Goal: Task Accomplishment & Management: Complete application form

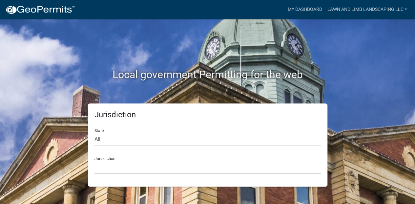
scroll to position [7, 0]
click at [111, 144] on select "All [US_STATE] [US_STATE] [US_STATE] [US_STATE] [US_STATE] [US_STATE] [US_STATE…" at bounding box center [207, 138] width 226 height 13
select select "[US_STATE]"
click at [96, 137] on select "All [US_STATE] [US_STATE] [US_STATE] [US_STATE] [US_STATE] [US_STATE] [US_STATE…" at bounding box center [207, 138] width 226 height 13
click at [145, 174] on select "[GEOGRAPHIC_DATA], [US_STATE] [GEOGRAPHIC_DATA], [US_STATE] [GEOGRAPHIC_DATA], …" at bounding box center [207, 166] width 226 height 13
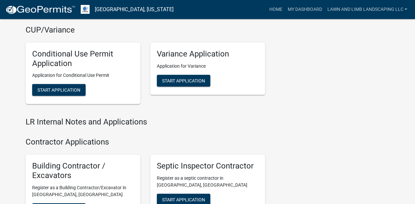
scroll to position [874, 0]
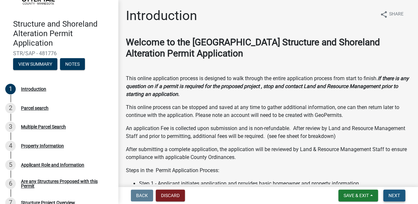
click at [389, 195] on span "Next" at bounding box center [394, 194] width 11 height 5
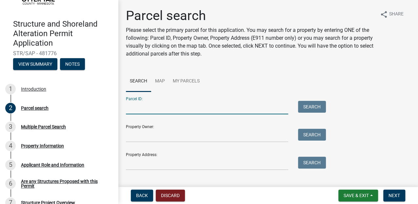
click at [142, 114] on input "Parcel ID:" at bounding box center [207, 107] width 162 height 13
type input "14000990628000"
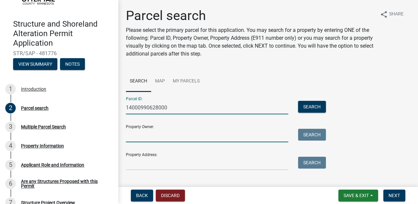
click at [165, 142] on input "Property Owner:" at bounding box center [207, 135] width 162 height 13
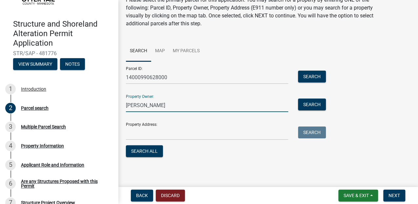
scroll to position [66, 0]
type input "[PERSON_NAME]"
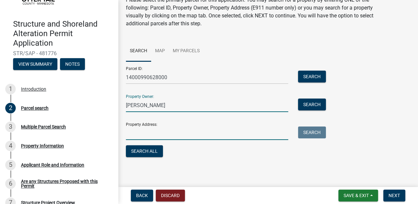
click at [154, 140] on input "Property Address:" at bounding box center [207, 132] width 162 height 13
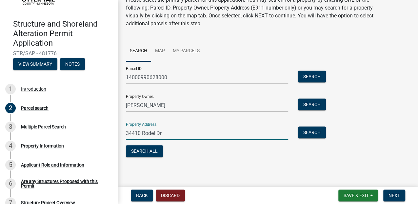
click at [181, 140] on input "34410 Rodel Dr" at bounding box center [207, 132] width 162 height 13
type input "[GEOGRAPHIC_DATA][PERSON_NAME]"
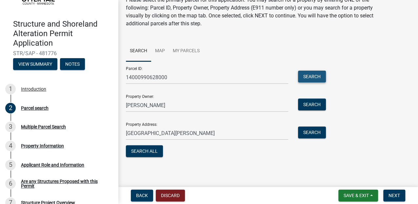
click at [317, 79] on button "Search" at bounding box center [312, 76] width 28 height 12
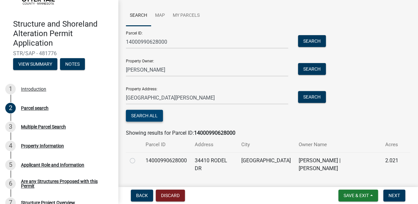
click at [147, 121] on button "Search All" at bounding box center [144, 116] width 37 height 12
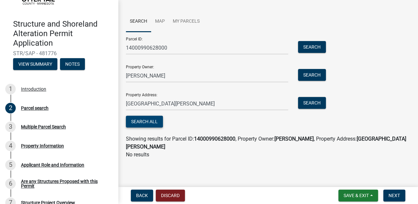
click at [157, 127] on button "Search All" at bounding box center [144, 121] width 37 height 12
click at [389, 193] on span "Next" at bounding box center [394, 194] width 11 height 5
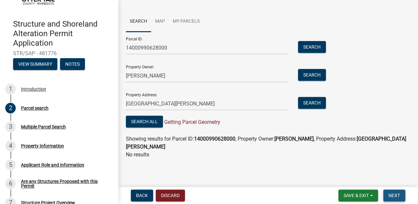
click at [390, 195] on span "Next" at bounding box center [394, 194] width 11 height 5
click at [389, 195] on span "Next" at bounding box center [394, 194] width 11 height 5
click at [389, 194] on span "Next" at bounding box center [394, 194] width 11 height 5
click at [10, 132] on div "3" at bounding box center [10, 126] width 10 height 10
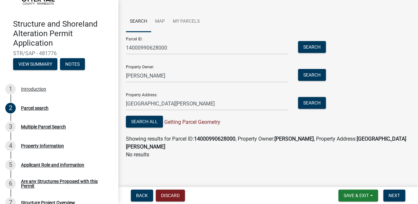
click at [196, 119] on span "Getting Parcel Geometry" at bounding box center [191, 122] width 57 height 6
click at [159, 115] on button "Search All" at bounding box center [144, 121] width 37 height 12
click at [394, 193] on span "Next" at bounding box center [394, 194] width 11 height 5
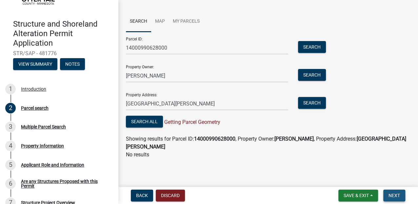
click at [394, 193] on span "Next" at bounding box center [394, 194] width 11 height 5
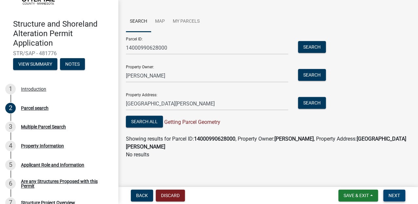
click at [394, 193] on span "Next" at bounding box center [394, 194] width 11 height 5
click at [55, 129] on div "Multiple Parcel Search" at bounding box center [43, 126] width 45 height 5
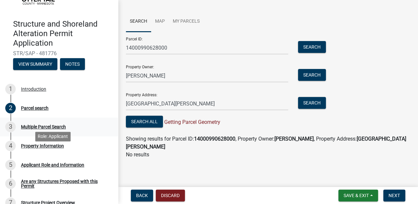
click at [56, 129] on div "Multiple Parcel Search" at bounding box center [43, 126] width 45 height 5
drag, startPoint x: 56, startPoint y: 156, endPoint x: 42, endPoint y: 155, distance: 13.8
click at [42, 129] on div "Multiple Parcel Search" at bounding box center [43, 126] width 45 height 5
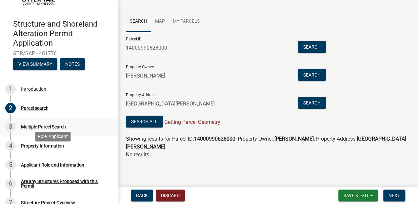
drag, startPoint x: 42, startPoint y: 155, endPoint x: 12, endPoint y: 156, distance: 29.9
click at [12, 132] on div "3" at bounding box center [10, 126] width 10 height 10
drag, startPoint x: 12, startPoint y: 156, endPoint x: 42, endPoint y: 157, distance: 29.9
click at [42, 129] on div "Multiple Parcel Search" at bounding box center [43, 126] width 45 height 5
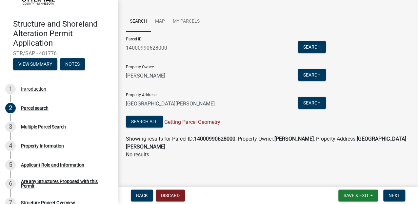
click at [214, 135] on div "Showing results for Parcel ID: 14000990628000 , Property Owner: [PERSON_NAME] ,…" at bounding box center [268, 143] width 284 height 16
click at [223, 135] on strong "14000990628000" at bounding box center [214, 138] width 41 height 6
click at [224, 135] on strong "14000990628000" at bounding box center [214, 138] width 41 height 6
click at [211, 141] on strong "[GEOGRAPHIC_DATA][PERSON_NAME]" at bounding box center [266, 142] width 280 height 14
drag, startPoint x: 211, startPoint y: 141, endPoint x: 209, endPoint y: 146, distance: 4.7
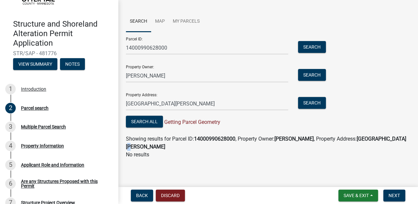
click at [209, 146] on strong "[GEOGRAPHIC_DATA][PERSON_NAME]" at bounding box center [266, 142] width 280 height 14
click at [393, 192] on span "Next" at bounding box center [394, 194] width 11 height 5
drag, startPoint x: 388, startPoint y: 191, endPoint x: 391, endPoint y: 197, distance: 6.0
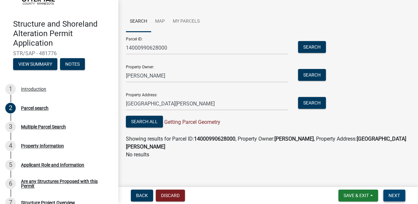
click at [391, 197] on button "Next" at bounding box center [394, 195] width 22 height 12
click at [391, 195] on span "Next" at bounding box center [394, 194] width 11 height 5
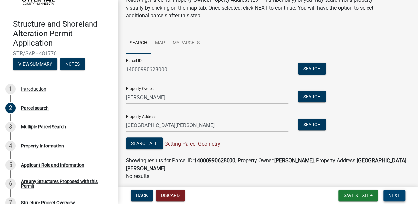
scroll to position [0, 0]
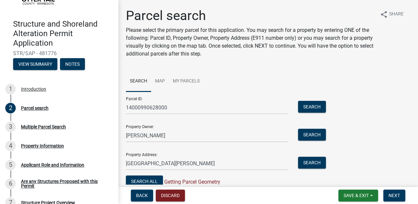
click at [145, 92] on link "Search" at bounding box center [138, 81] width 25 height 21
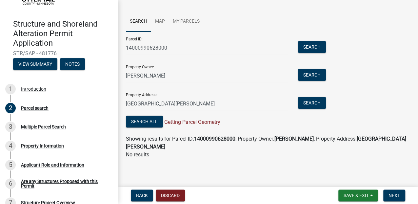
scroll to position [109, 0]
click at [315, 70] on button "Search" at bounding box center [312, 75] width 28 height 12
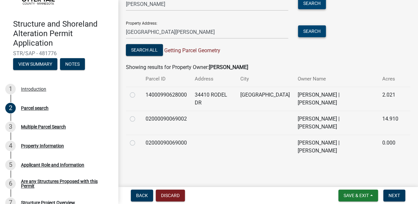
scroll to position [175, 0]
click at [138, 91] on label at bounding box center [138, 91] width 0 height 0
click at [138, 95] on input "radio" at bounding box center [140, 93] width 4 height 4
radio input "true"
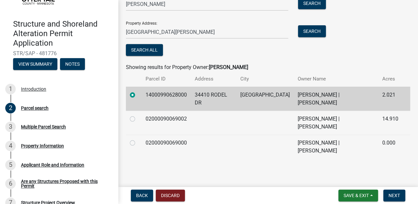
scroll to position [222, 0]
click at [393, 195] on span "Next" at bounding box center [394, 194] width 11 height 5
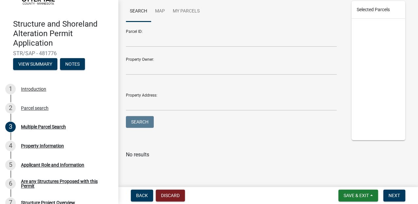
scroll to position [66, 0]
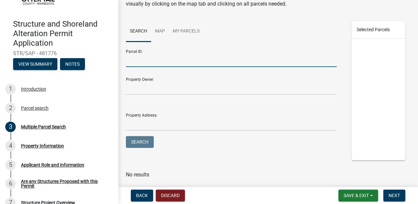
click at [151, 67] on input "Parcel ID:" at bounding box center [231, 59] width 211 height 13
type input "14000990628000"
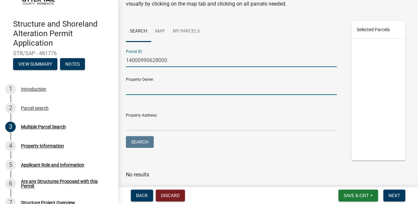
type input "[PERSON_NAME]"
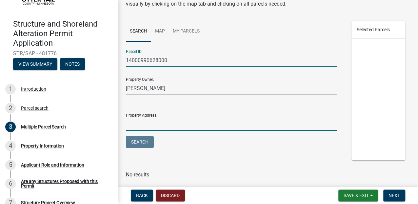
type input "[GEOGRAPHIC_DATA][PERSON_NAME]"
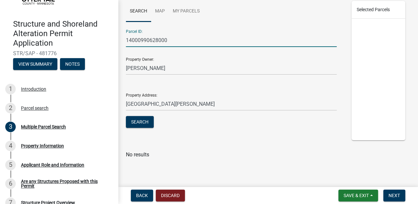
scroll to position [161, 0]
click at [147, 119] on button "Search" at bounding box center [140, 122] width 28 height 12
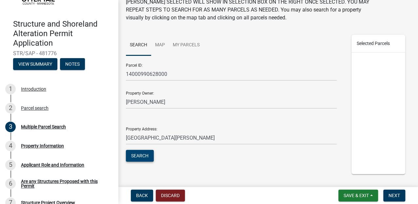
scroll to position [73, 0]
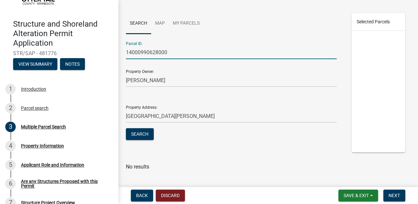
click at [194, 59] on input "14000990628000" at bounding box center [231, 52] width 211 height 13
type input "1"
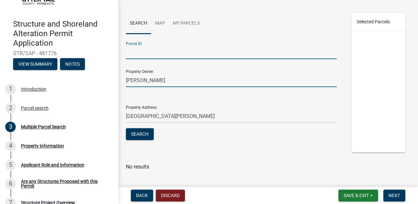
click at [189, 87] on input "[PERSON_NAME]" at bounding box center [231, 79] width 211 height 13
type input "T"
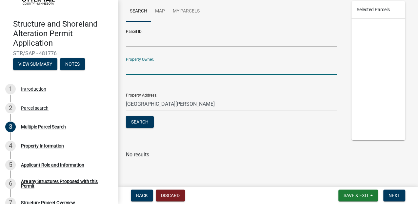
scroll to position [139, 0]
click at [216, 110] on input "[GEOGRAPHIC_DATA][PERSON_NAME]" at bounding box center [231, 103] width 211 height 13
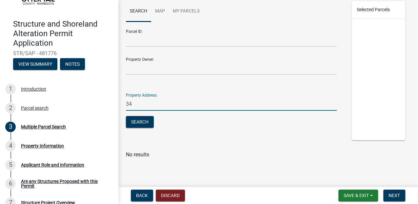
type input "3"
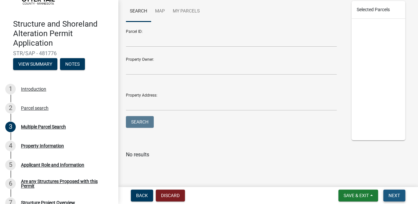
click at [389, 193] on span "Next" at bounding box center [394, 194] width 11 height 5
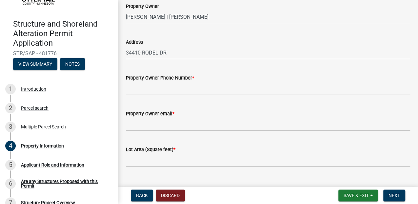
scroll to position [22, 0]
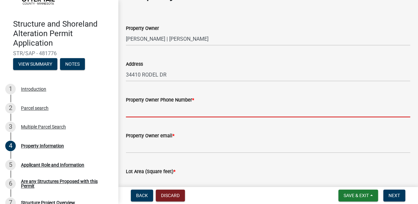
click at [163, 117] on input "Property Owner Phone Number *" at bounding box center [268, 110] width 284 height 13
type input "2183710181"
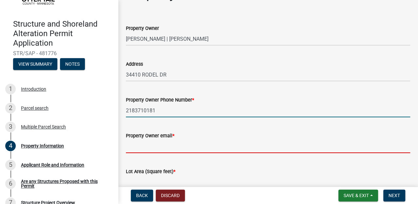
type input "[EMAIL_ADDRESS][DOMAIN_NAME]"
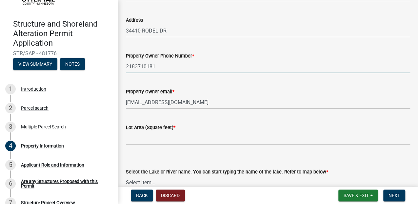
scroll to position [131, 0]
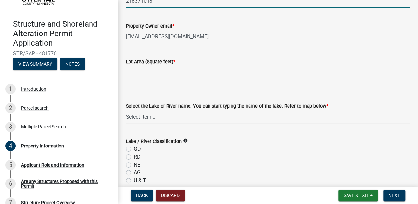
click at [144, 79] on input "text" at bounding box center [268, 72] width 284 height 13
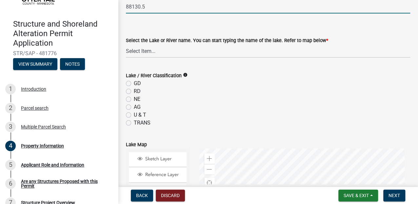
scroll to position [218, 0]
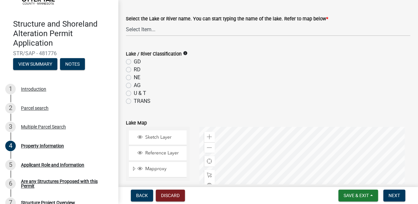
type input "88130.5"
click at [134, 81] on label "NE" at bounding box center [137, 77] width 7 height 8
click at [134, 78] on input "NE" at bounding box center [136, 75] width 4 height 4
radio input "true"
click at [171, 36] on select "Select Item... None [PERSON_NAME] 56-031 [PERSON_NAME] 56-118 [PERSON_NAME] 56-…" at bounding box center [268, 29] width 284 height 13
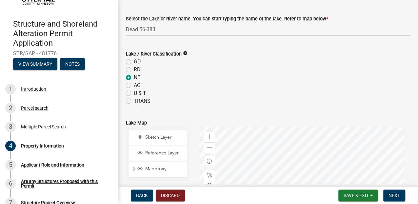
click at [128, 36] on select "Select Item... None [PERSON_NAME] 56-031 [PERSON_NAME] 56-118 [PERSON_NAME] 56-…" at bounding box center [268, 29] width 284 height 13
select select "da3f784e-0010-43cd-bd09-4cbc046e05e4"
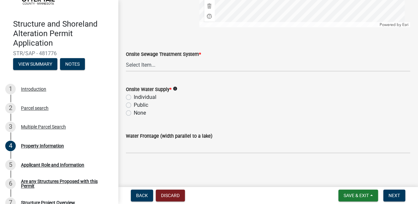
scroll to position [568, 0]
click at [134, 101] on label "Individual" at bounding box center [145, 97] width 23 height 8
click at [134, 97] on input "Individual" at bounding box center [136, 95] width 4 height 4
radio input "true"
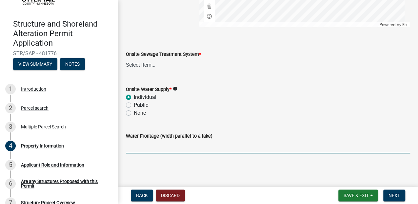
click at [159, 147] on input "Water Frontage (width parallel to a lake)" at bounding box center [268, 146] width 284 height 13
click at [395, 194] on span "Next" at bounding box center [394, 194] width 11 height 5
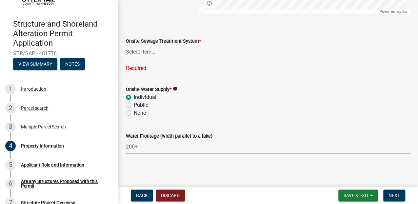
click at [149, 153] on input "200+" at bounding box center [268, 146] width 284 height 13
type input "203 ft"
click at [393, 192] on span "Next" at bounding box center [394, 194] width 11 height 5
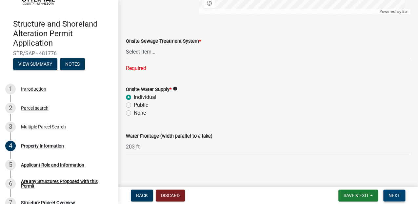
scroll to position [551, 0]
click at [179, 58] on select "Select Item... L&R Certificate of Compliance within 5yrs Compliance Inspection …" at bounding box center [268, 51] width 284 height 13
click at [128, 58] on select "Select Item... L&R Certificate of Compliance within 5yrs Compliance Inspection …" at bounding box center [268, 51] width 284 height 13
select select "bc95ce3f-9706-43bd-97a5-80c1e912429f"
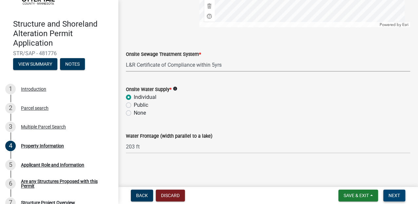
click at [389, 192] on span "Next" at bounding box center [394, 194] width 11 height 5
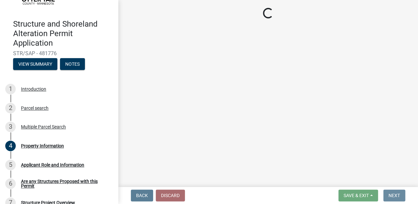
scroll to position [0, 0]
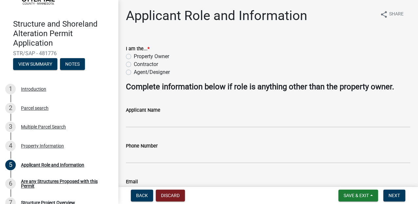
click at [134, 68] on label "Contractor" at bounding box center [146, 64] width 24 height 8
click at [134, 65] on input "Contractor" at bounding box center [136, 62] width 4 height 4
radio input "true"
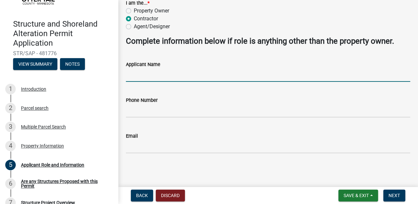
click at [148, 82] on input "Applicant Name" at bounding box center [268, 74] width 284 height 13
type input "[PERSON_NAME]"
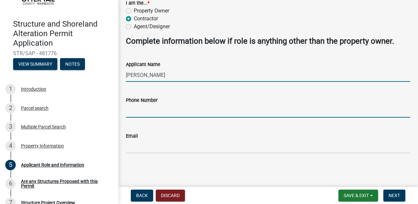
click at [154, 117] on input "Phone Number" at bounding box center [268, 110] width 284 height 13
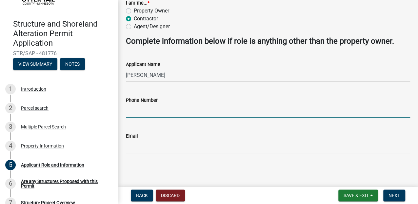
type input "2183710181"
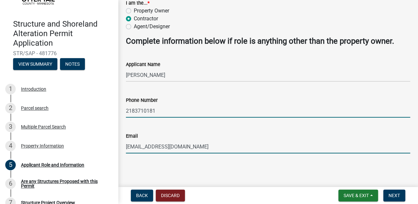
click at [204, 145] on input "[EMAIL_ADDRESS][DOMAIN_NAME]" at bounding box center [268, 146] width 284 height 13
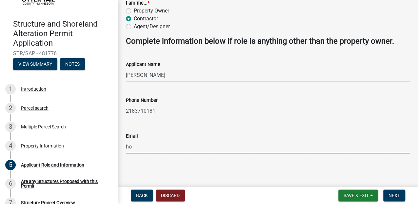
type input "h"
type input "[EMAIL_ADDRESS][DOMAIN_NAME]"
click at [391, 194] on span "Next" at bounding box center [394, 194] width 11 height 5
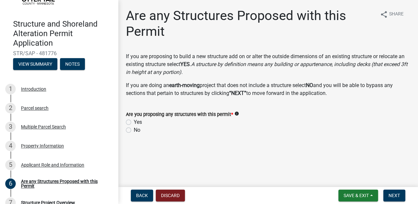
scroll to position [28, 0]
click at [134, 134] on label "No" at bounding box center [137, 130] width 7 height 8
click at [134, 130] on input "No" at bounding box center [136, 128] width 4 height 4
radio input "true"
click at [393, 195] on span "Next" at bounding box center [394, 194] width 11 height 5
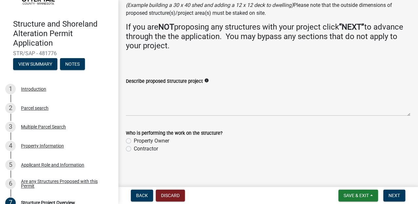
scroll to position [113, 0]
